Goal: Task Accomplishment & Management: Use online tool/utility

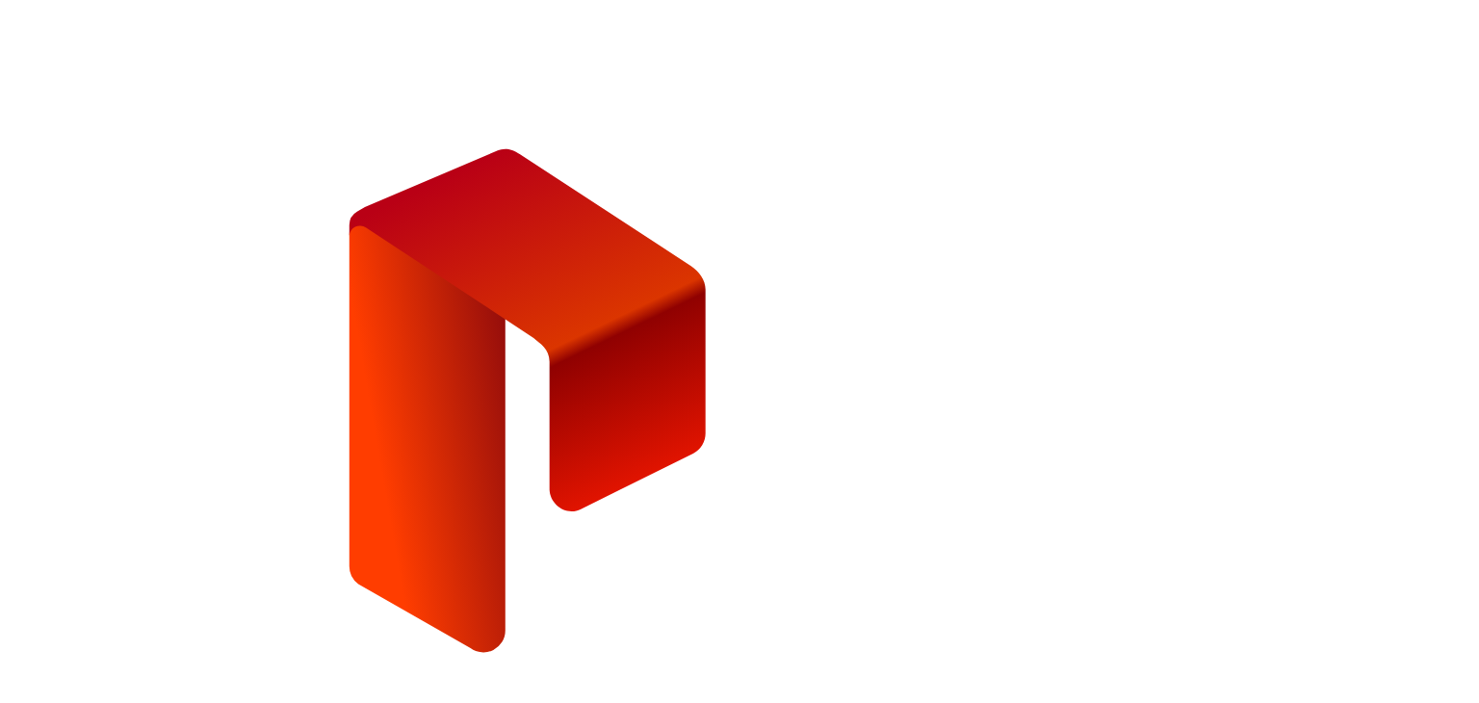
type input "**********"
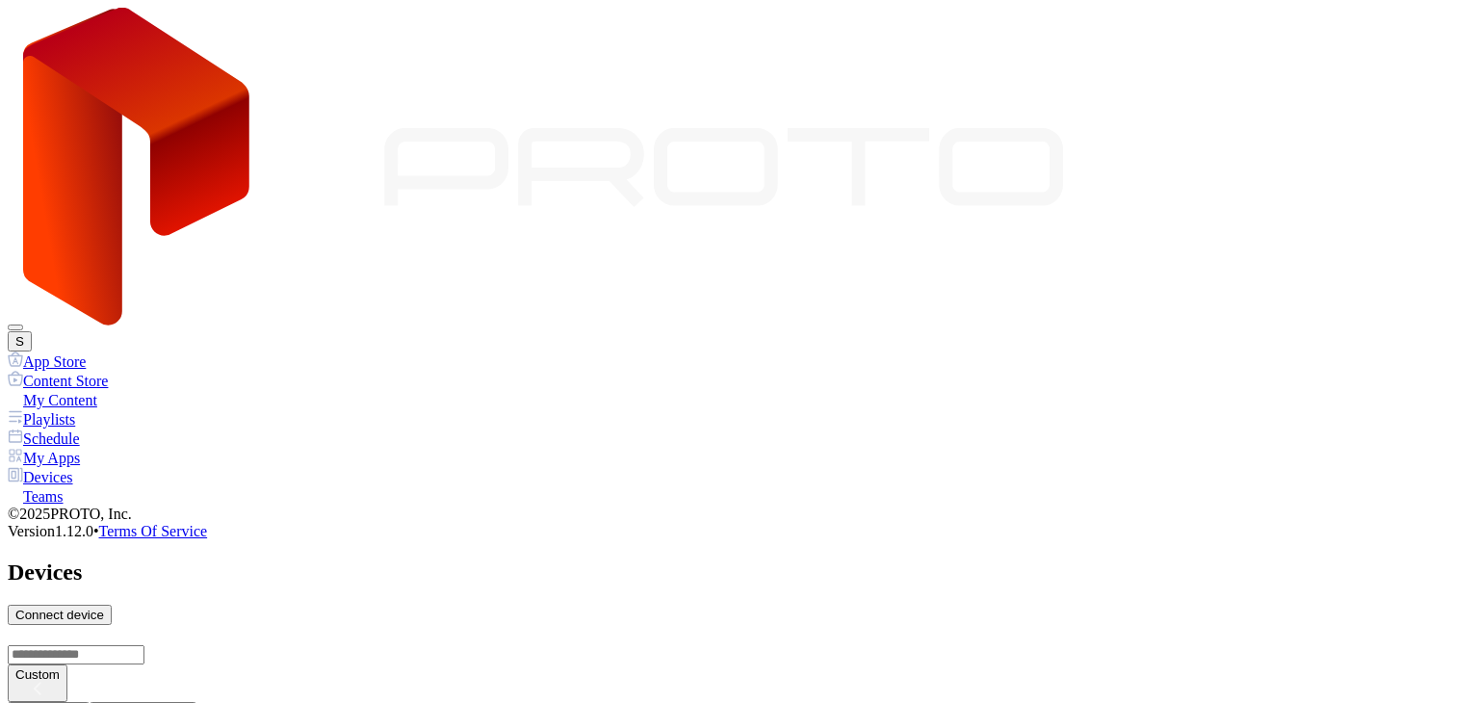
click at [104, 608] on div "Connect device" at bounding box center [59, 615] width 89 height 14
type input "*"
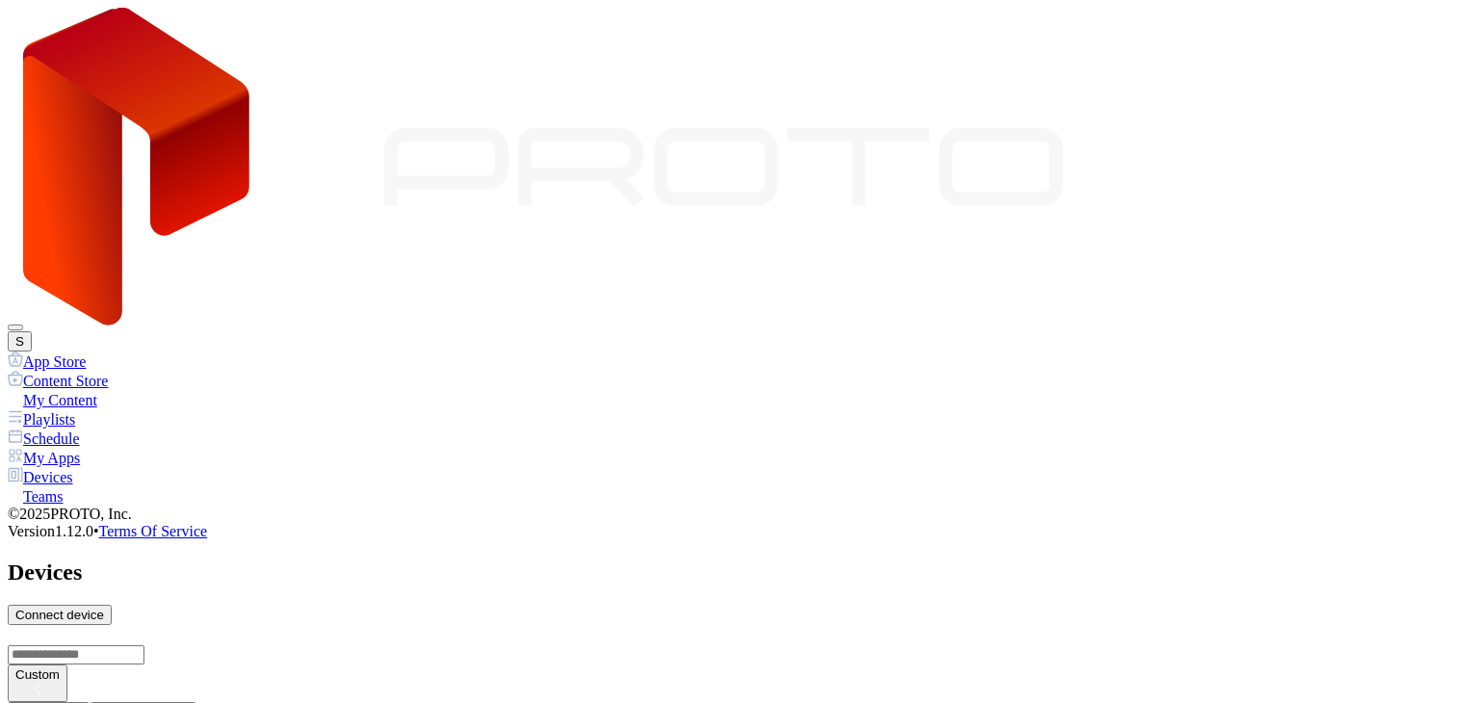
type input "*"
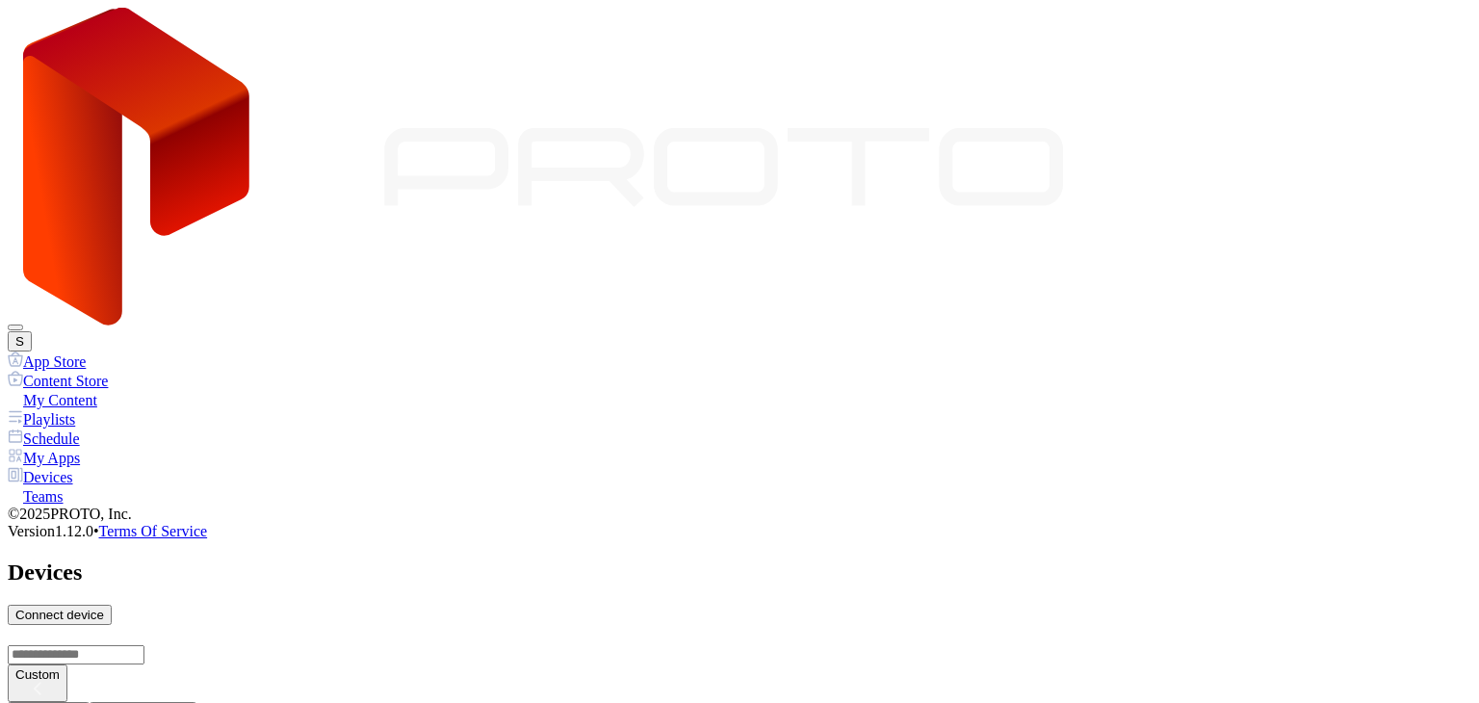
click at [107, 390] on div "My Content" at bounding box center [740, 399] width 1464 height 19
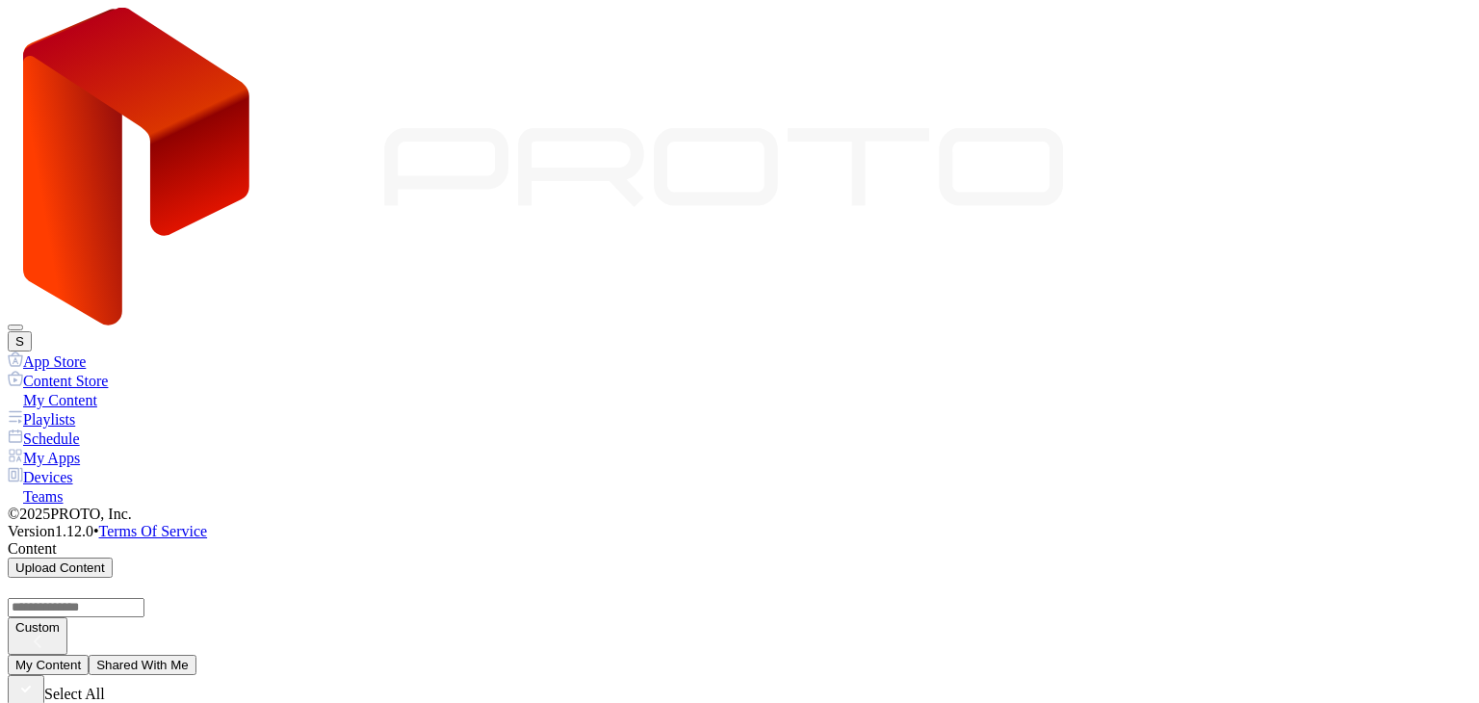
scroll to position [118, 0]
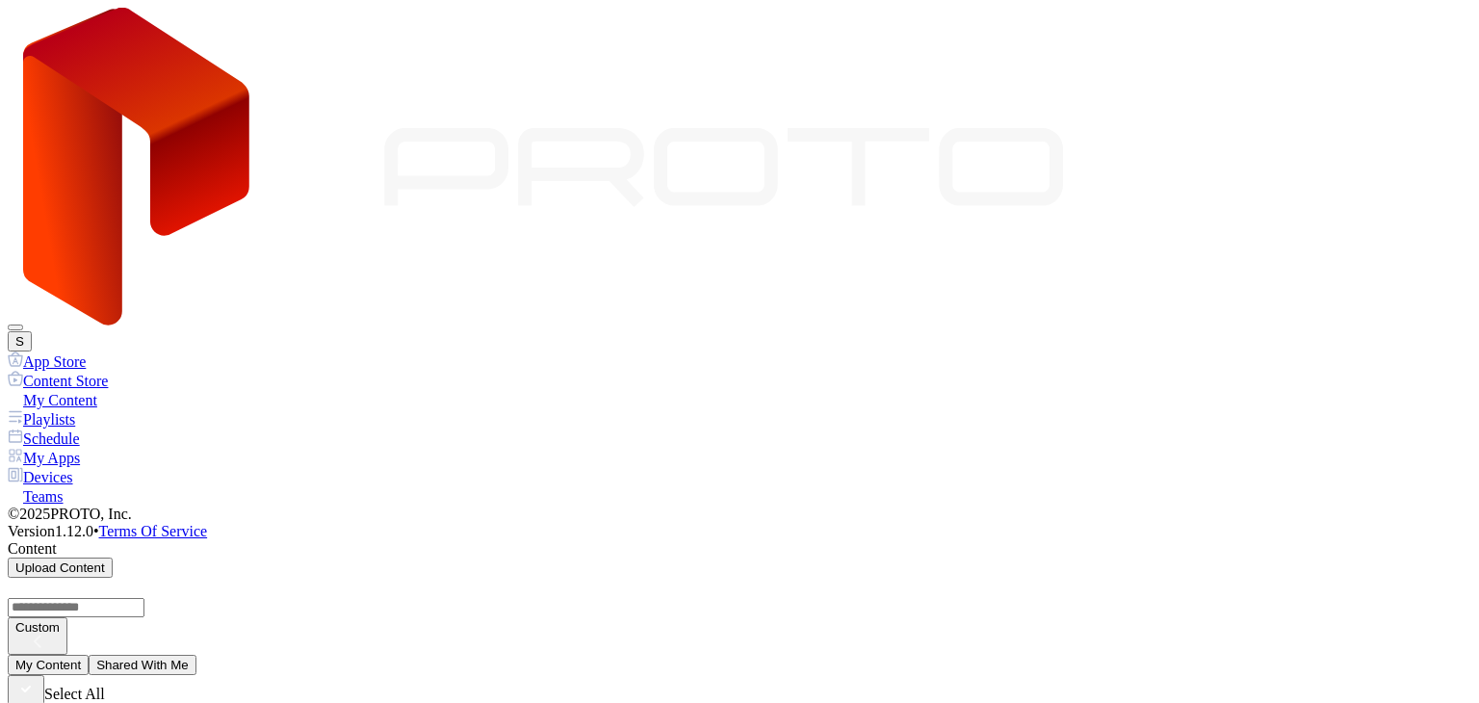
click at [196, 655] on button "Shared With Me" at bounding box center [143, 665] width 108 height 20
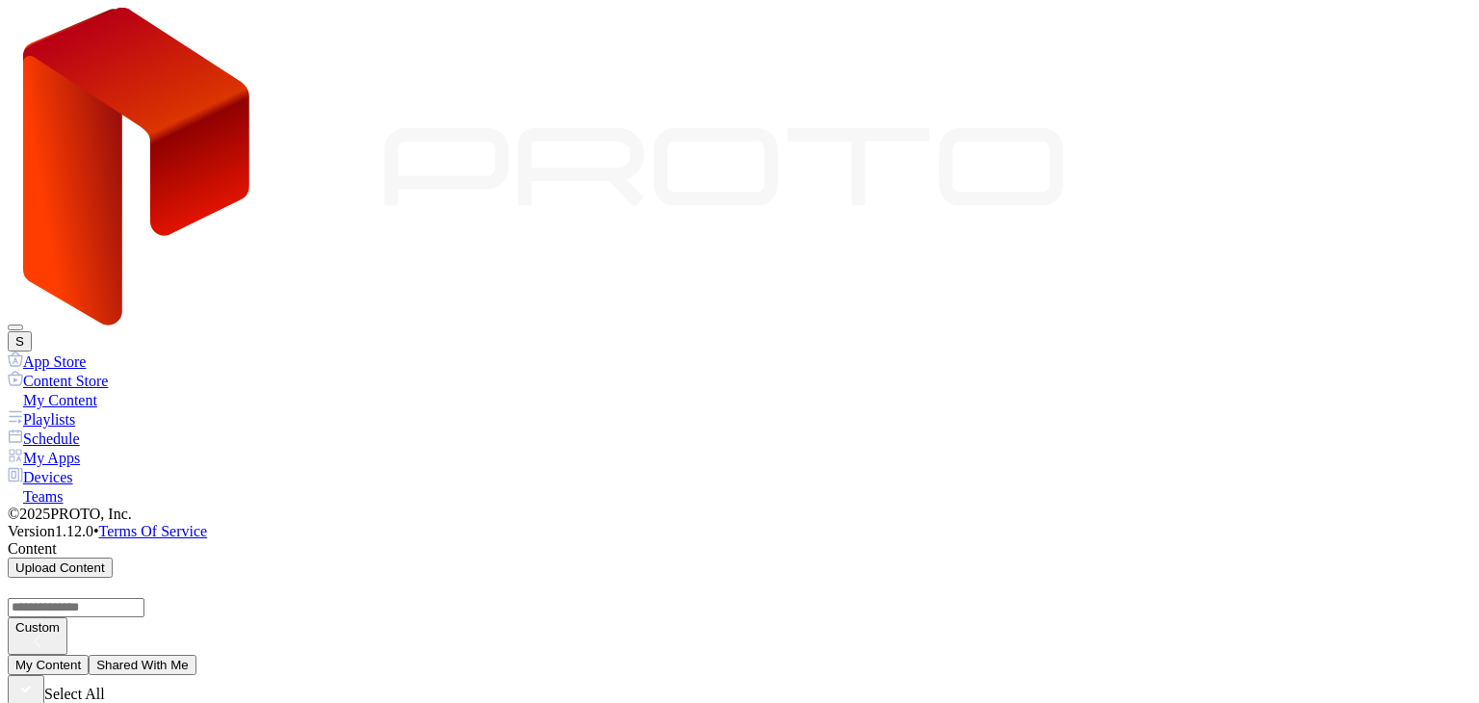
scroll to position [0, 0]
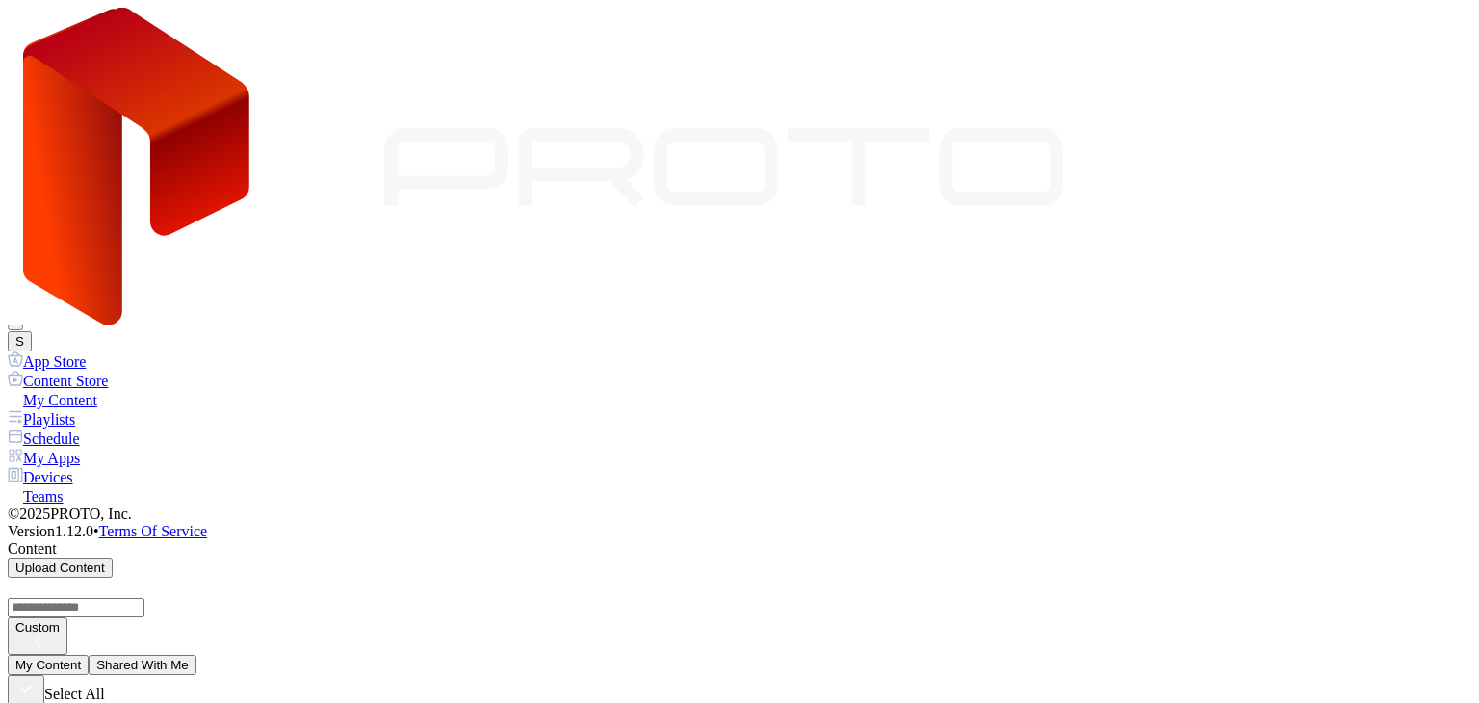
click at [89, 655] on button "My Content" at bounding box center [48, 665] width 81 height 20
click at [67, 409] on div "Playlists" at bounding box center [740, 418] width 1464 height 19
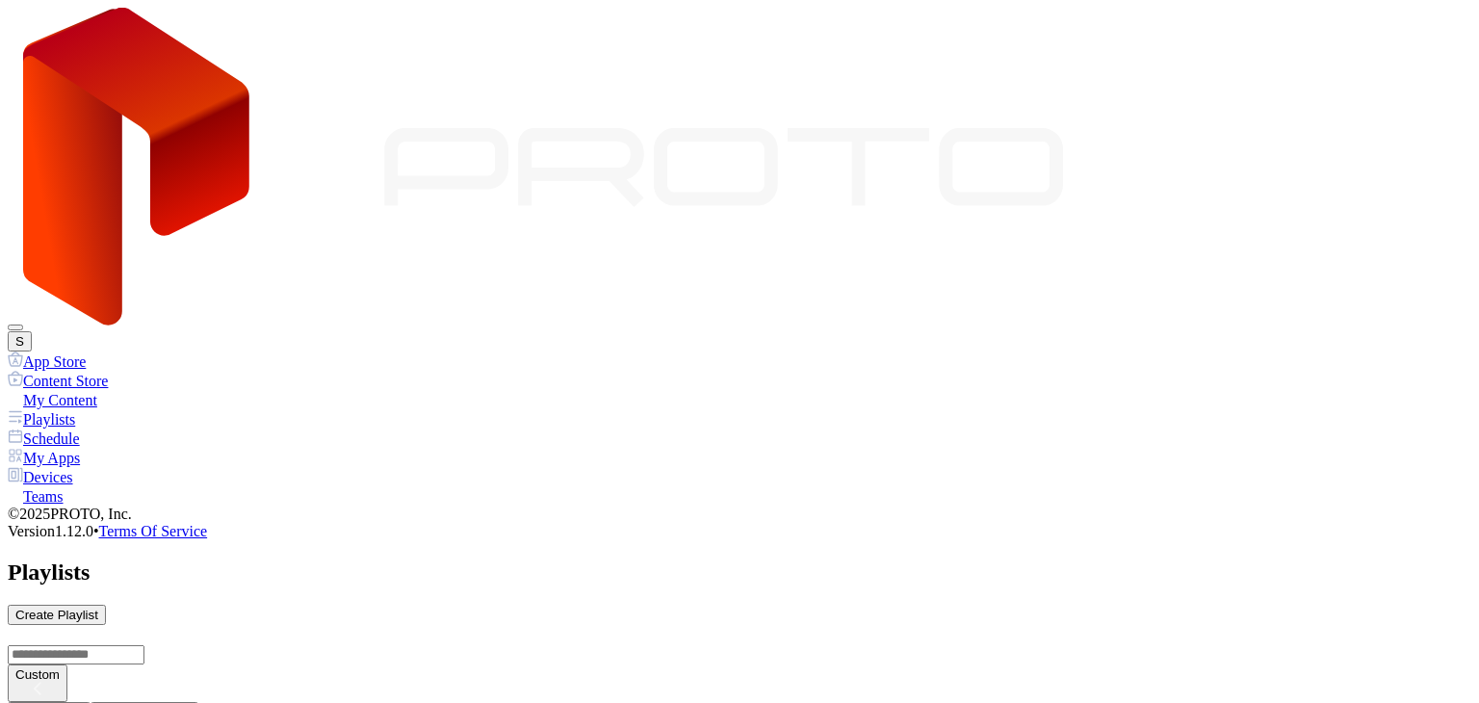
click at [93, 352] on div "App Store" at bounding box center [740, 361] width 1464 height 19
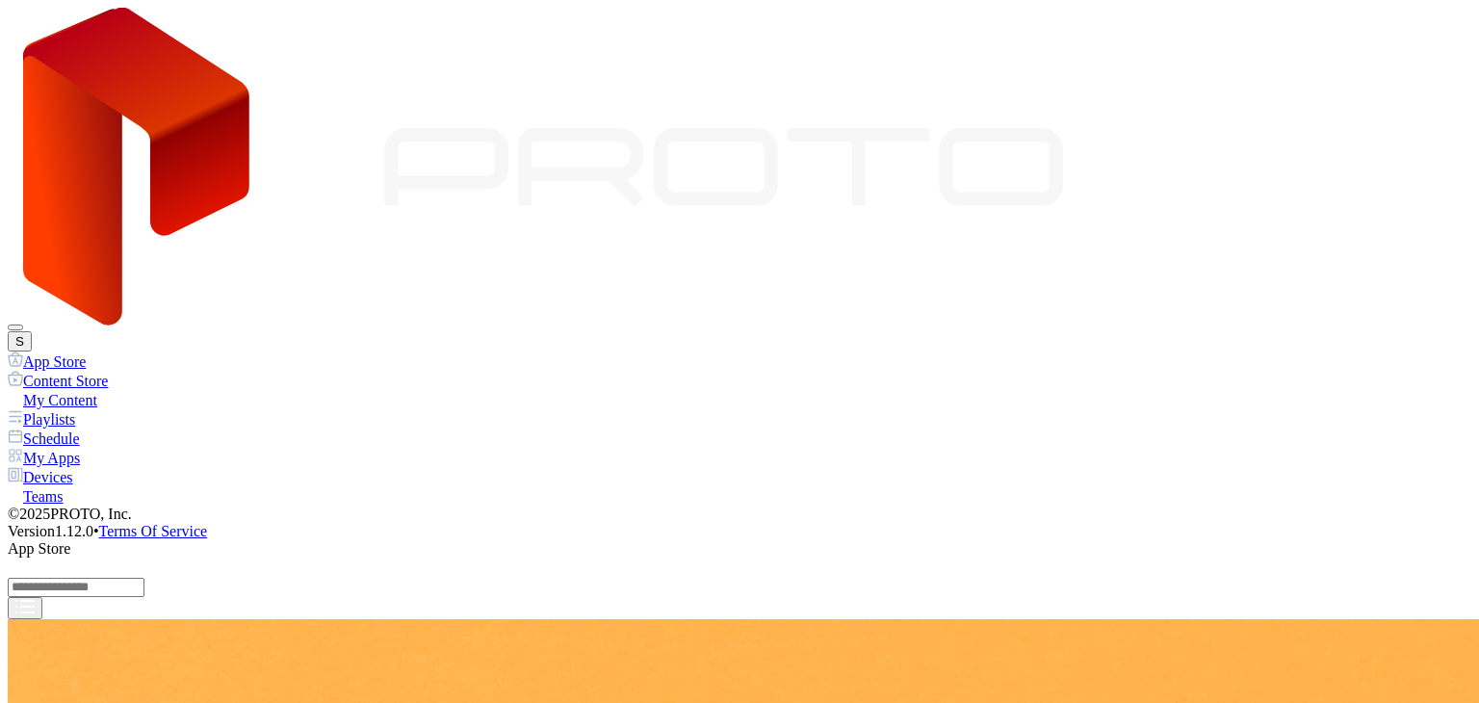
scroll to position [1541, 0]
click at [98, 448] on div "My Apps" at bounding box center [740, 457] width 1464 height 19
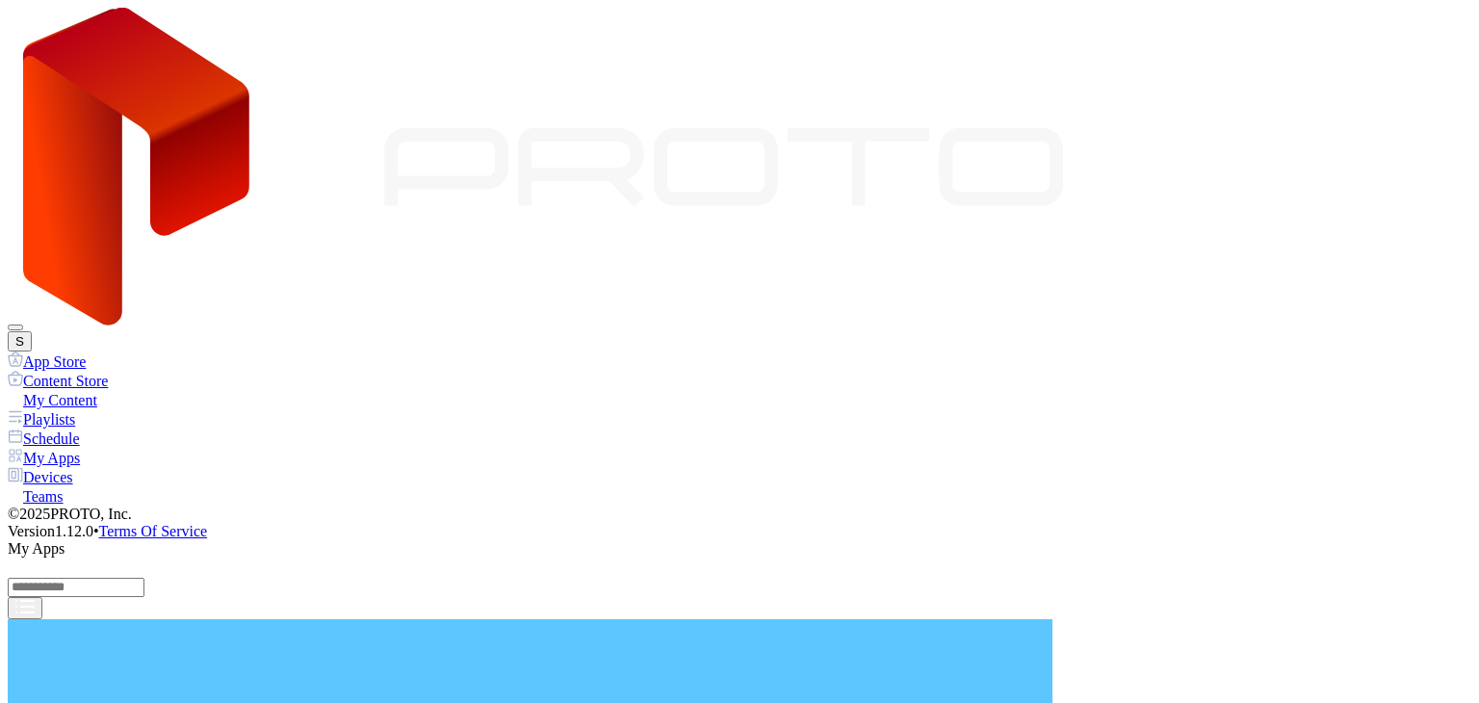
scroll to position [162, 0]
click at [259, 449] on button "Install" at bounding box center [234, 459] width 49 height 20
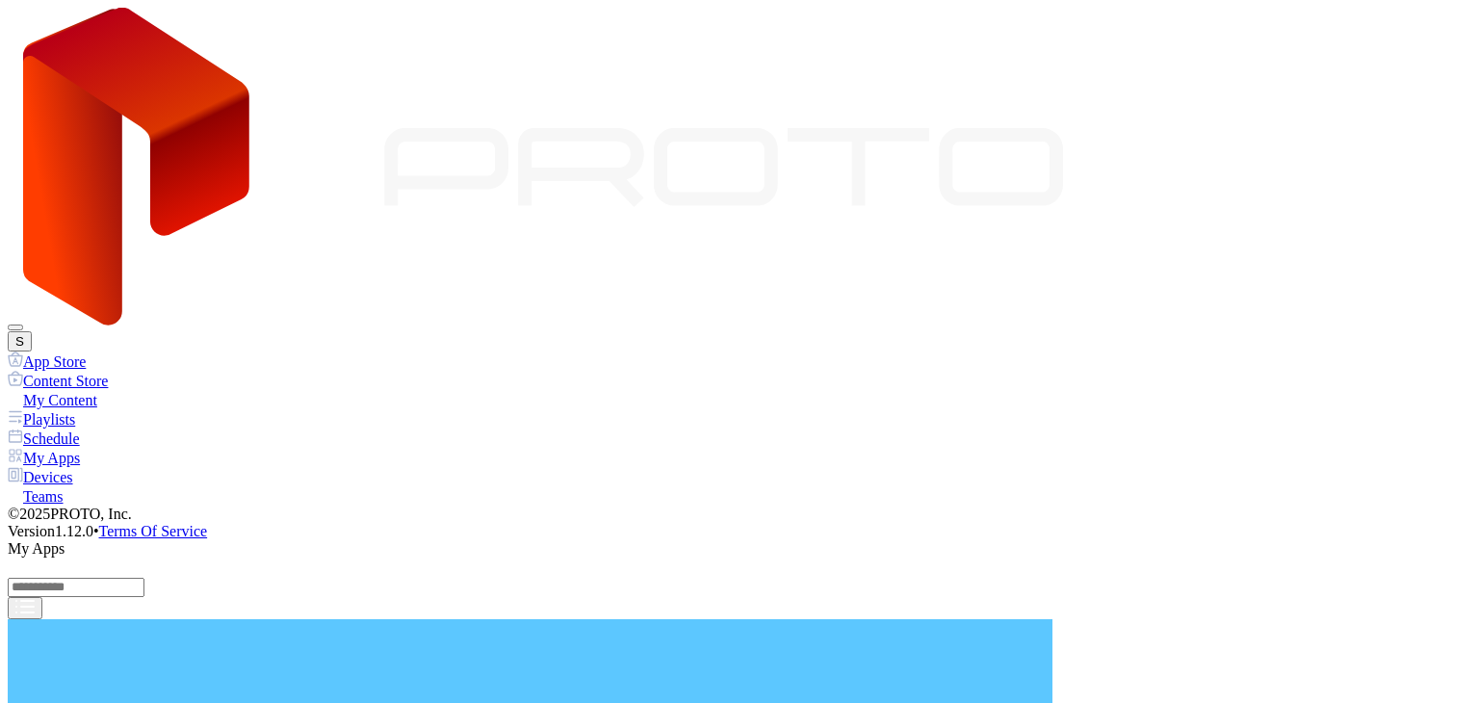
scroll to position [563, 0]
click at [764, 449] on button "Install" at bounding box center [739, 459] width 49 height 20
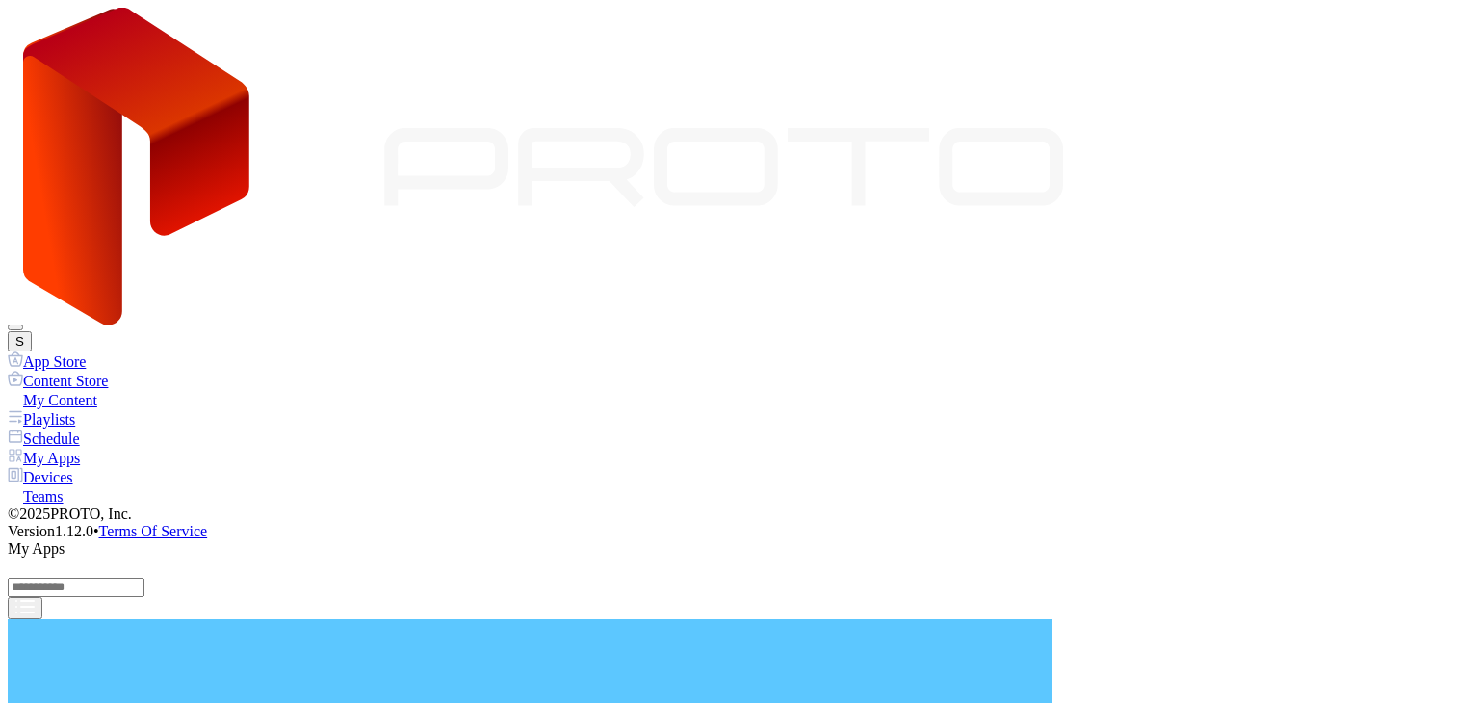
scroll to position [770, 0]
